Goal: Transaction & Acquisition: Purchase product/service

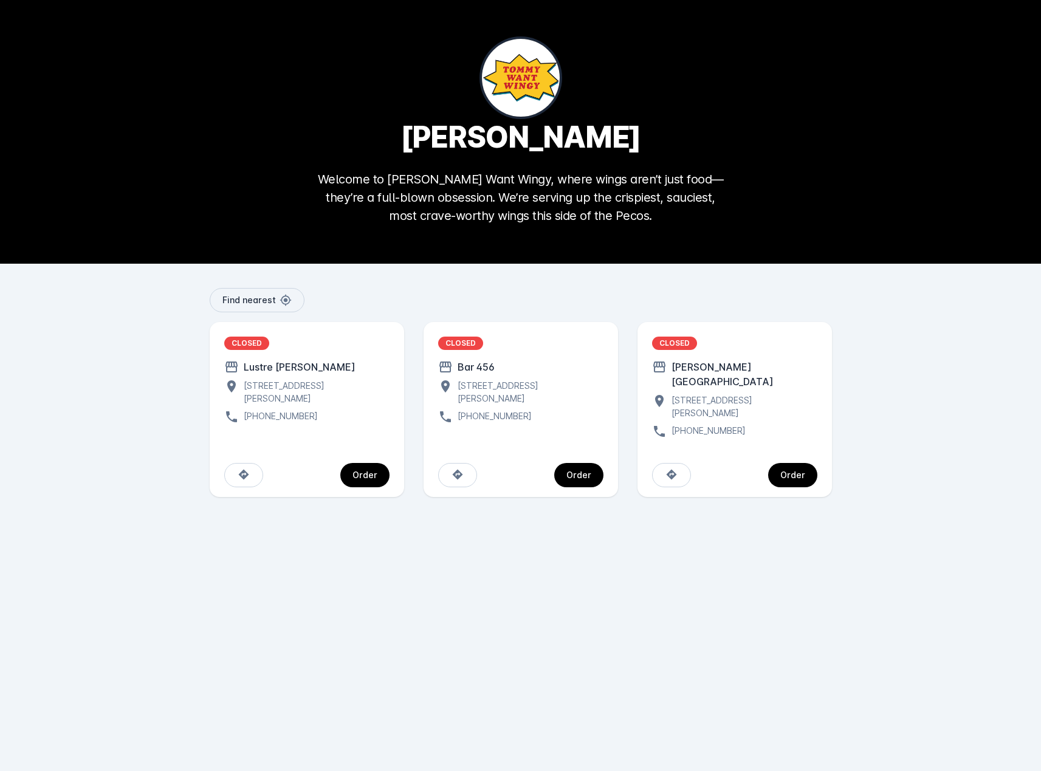
click at [723, 394] on div "[STREET_ADDRESS][PERSON_NAME]" at bounding box center [742, 407] width 151 height 26
click at [798, 471] on div "Order" at bounding box center [792, 475] width 25 height 9
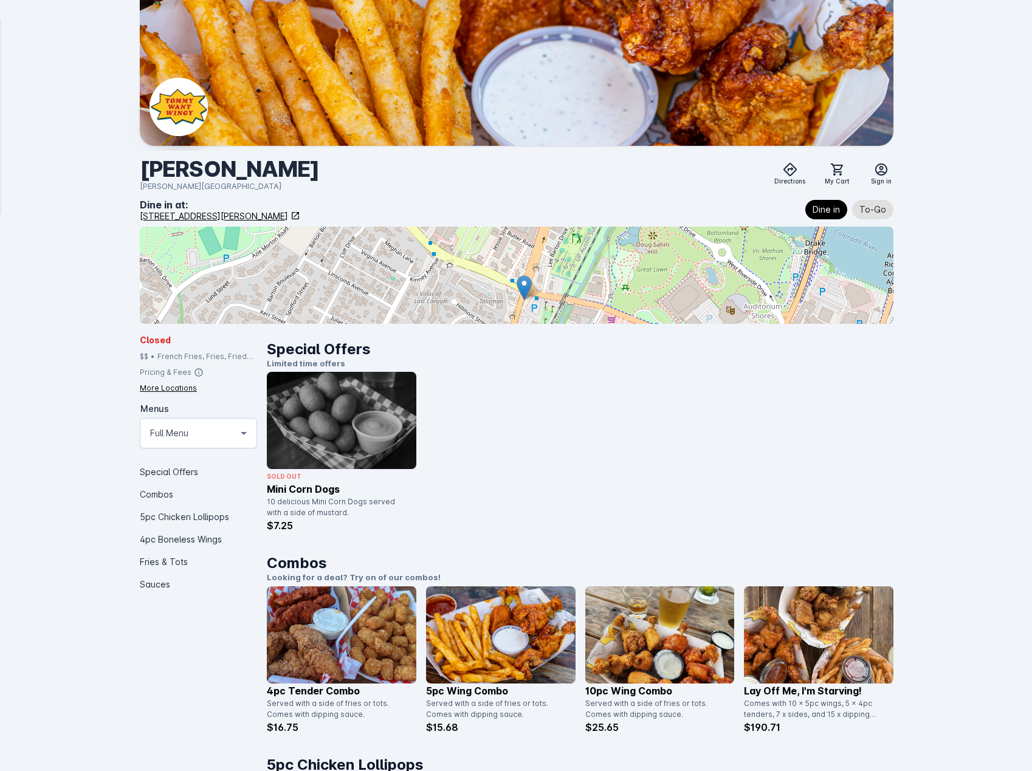
click at [302, 707] on div "Served with a side of fries or tots. Comes with dipping sauce." at bounding box center [338, 709] width 142 height 22
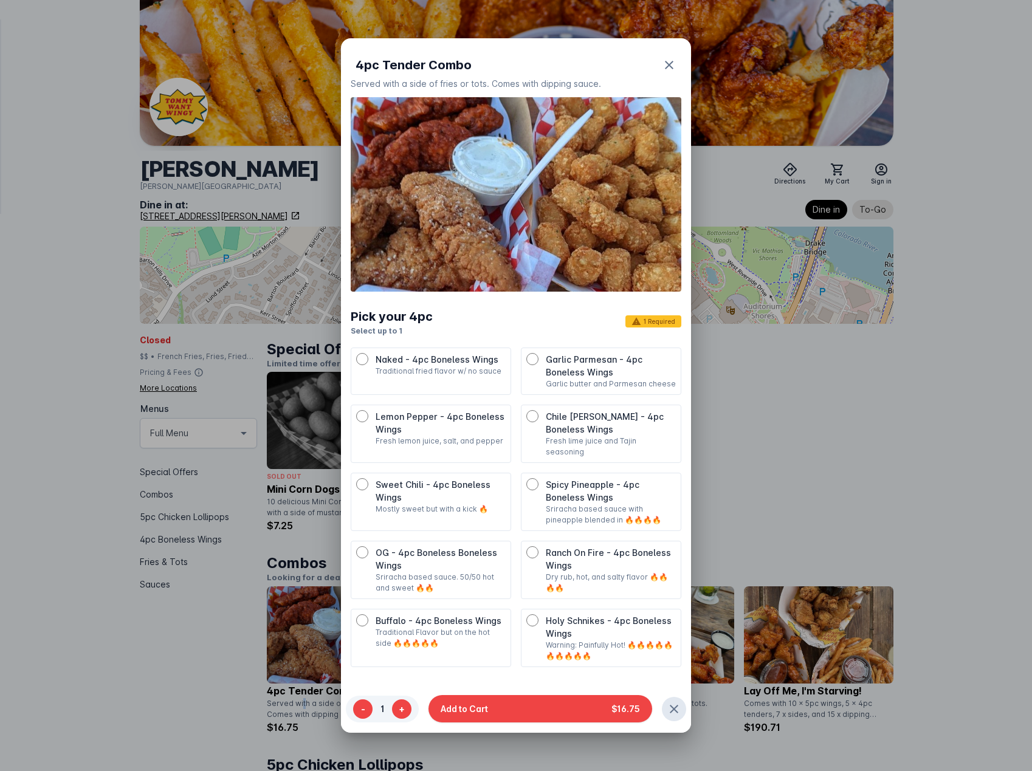
drag, startPoint x: 302, startPoint y: 707, endPoint x: 572, endPoint y: 138, distance: 629.7
click at [572, 138] on img at bounding box center [516, 194] width 331 height 194
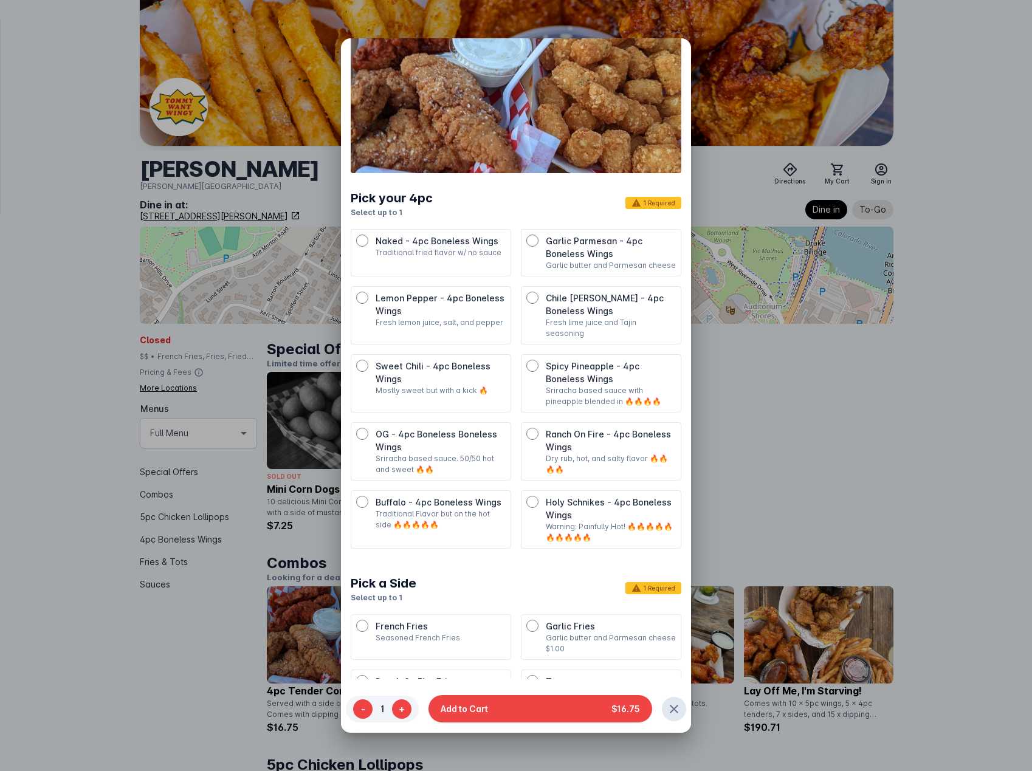
click at [889, 515] on div at bounding box center [516, 385] width 1032 height 771
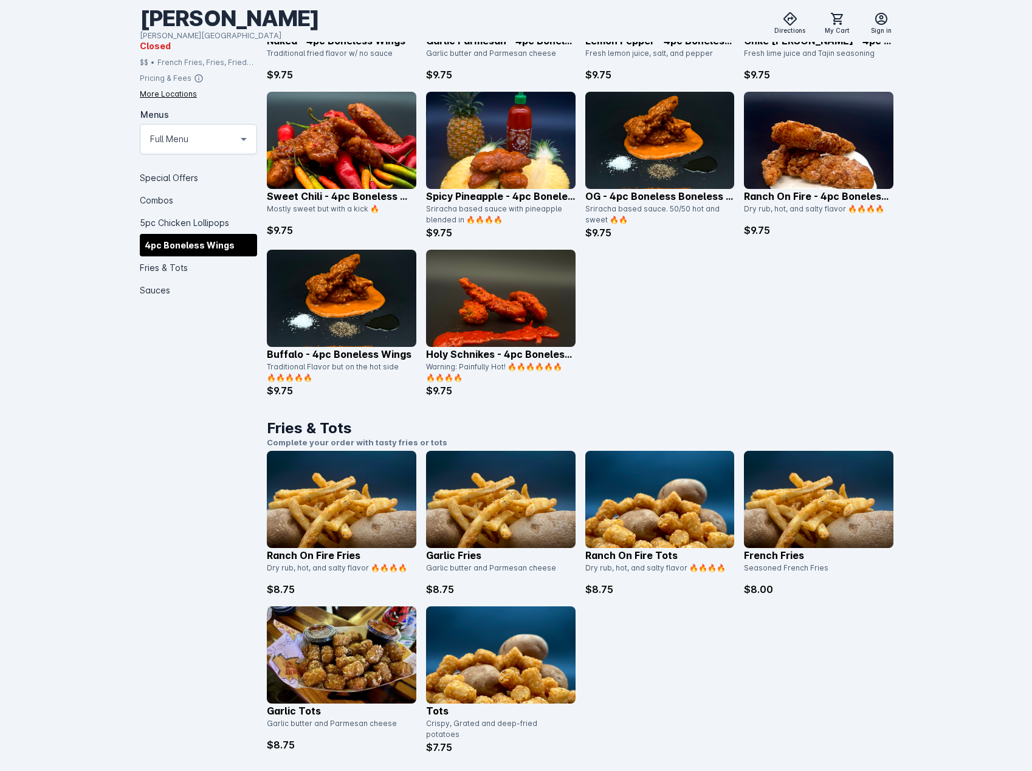
scroll to position [1397, 0]
